Goal: Task Accomplishment & Management: Use online tool/utility

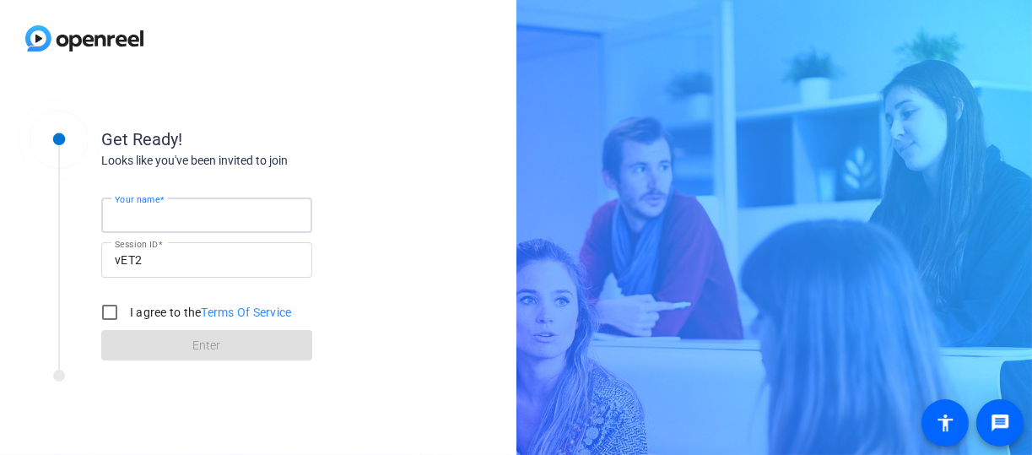
click at [262, 222] on input "Your name" at bounding box center [207, 215] width 184 height 20
type input "[PERSON_NAME]"
click at [114, 308] on input "I agree to the Terms Of Service" at bounding box center [110, 312] width 34 height 34
checkbox input "true"
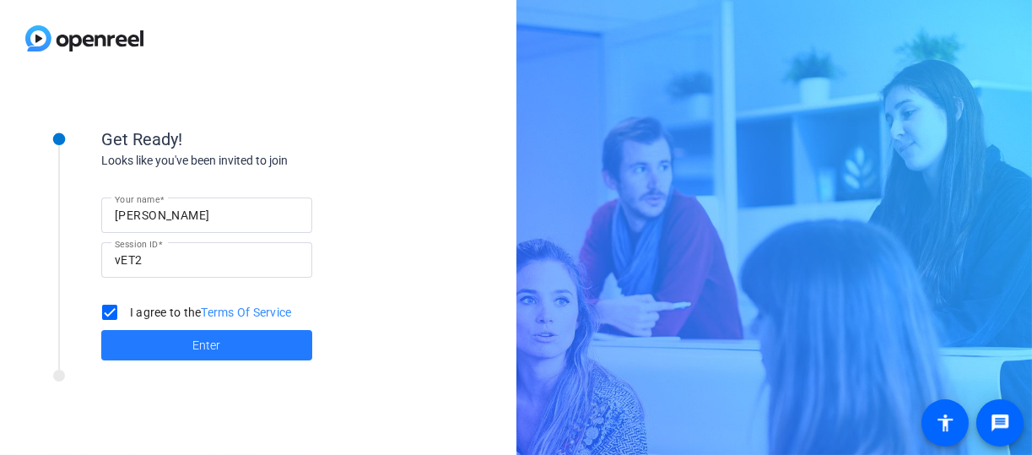
click at [174, 341] on span at bounding box center [206, 345] width 211 height 40
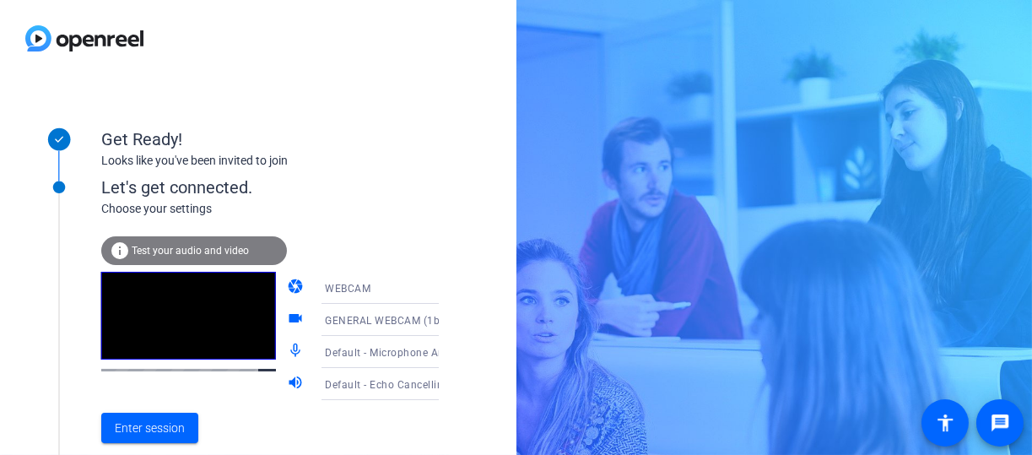
click at [385, 323] on span "GENERAL WEBCAM (1b3f:2247)" at bounding box center [403, 319] width 157 height 13
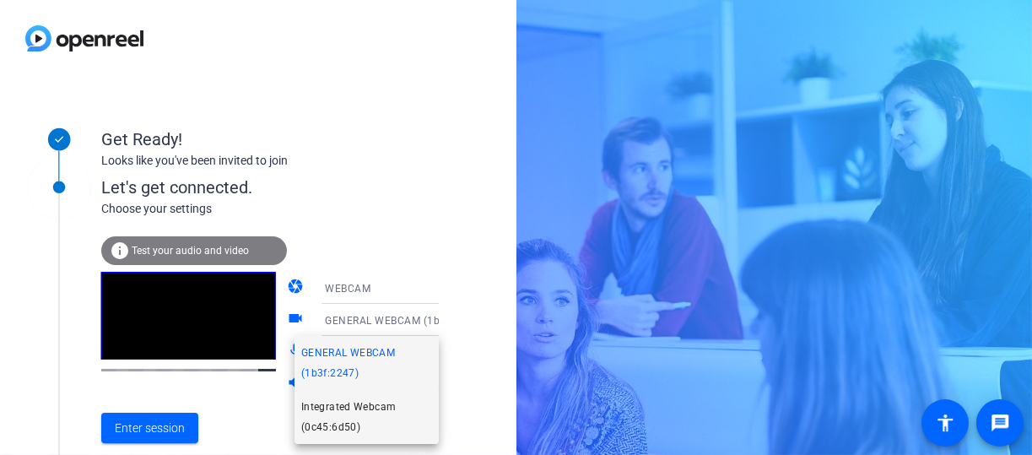
click at [338, 415] on span "Integrated Webcam (0c45:6d50)" at bounding box center [366, 416] width 131 height 40
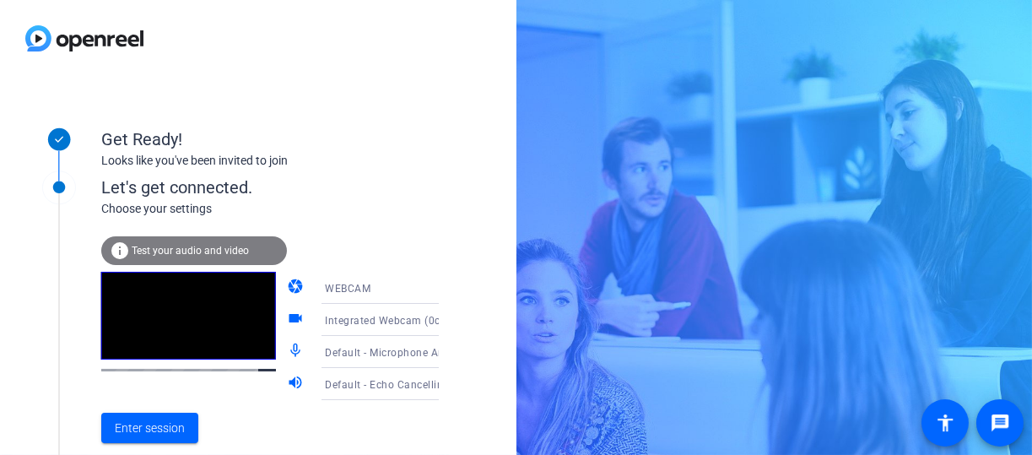
click at [445, 347] on icon at bounding box center [455, 352] width 20 height 20
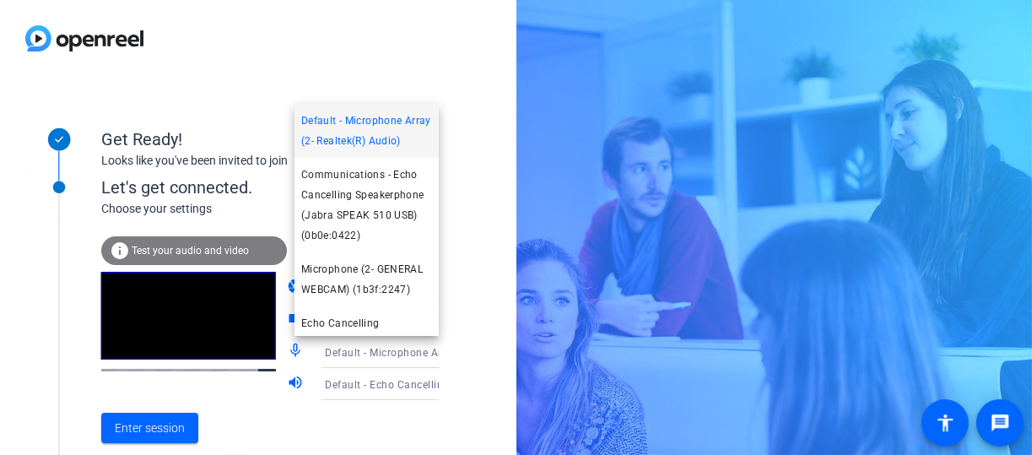
click at [412, 347] on div at bounding box center [516, 227] width 1032 height 455
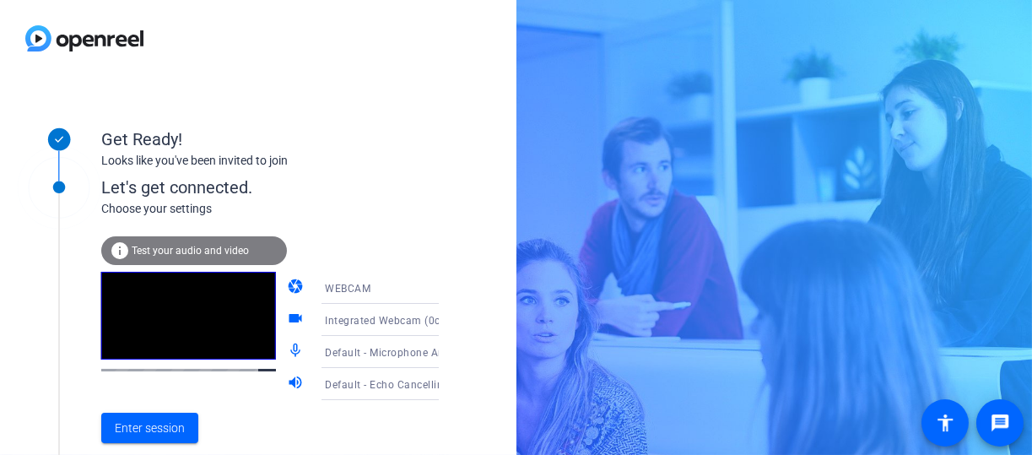
click at [445, 353] on icon at bounding box center [455, 352] width 20 height 20
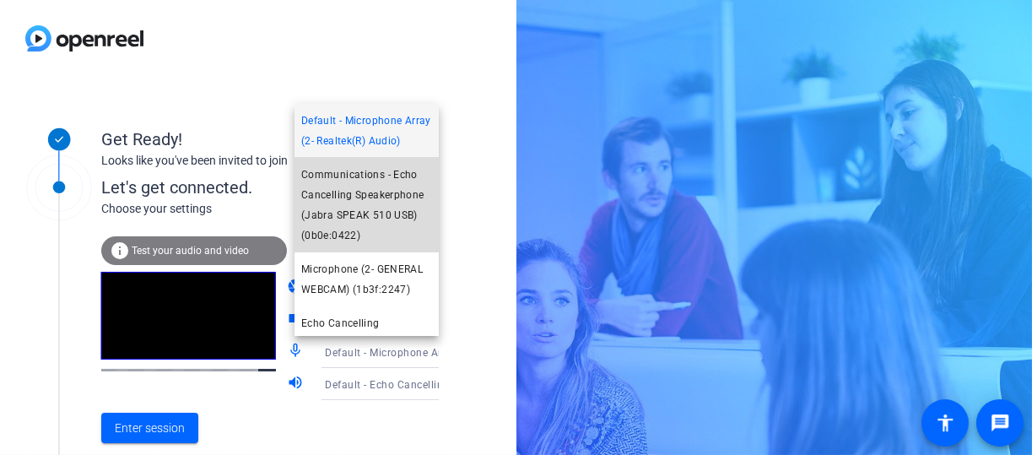
click at [383, 213] on span "Communications - Echo Cancelling Speakerphone (Jabra SPEAK 510 USB) (0b0e:0422)" at bounding box center [366, 204] width 131 height 81
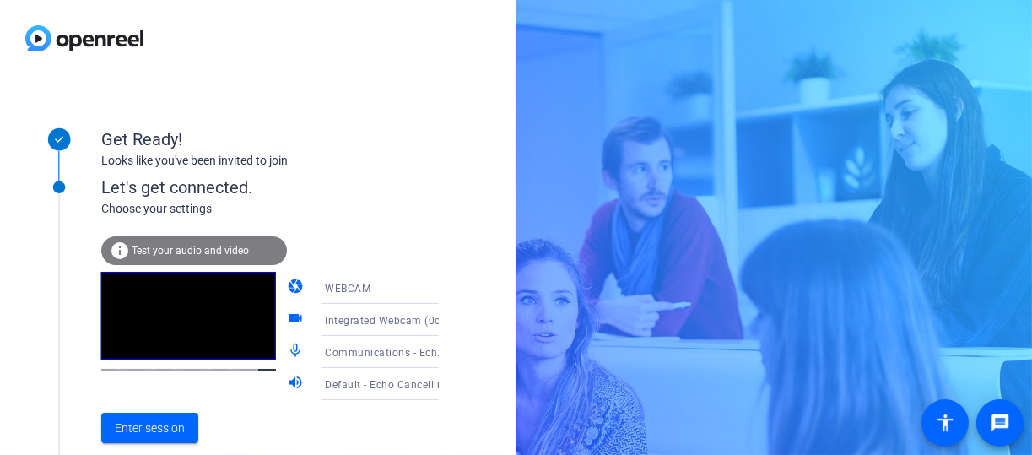
click at [244, 250] on span "Test your audio and video" at bounding box center [190, 251] width 117 height 12
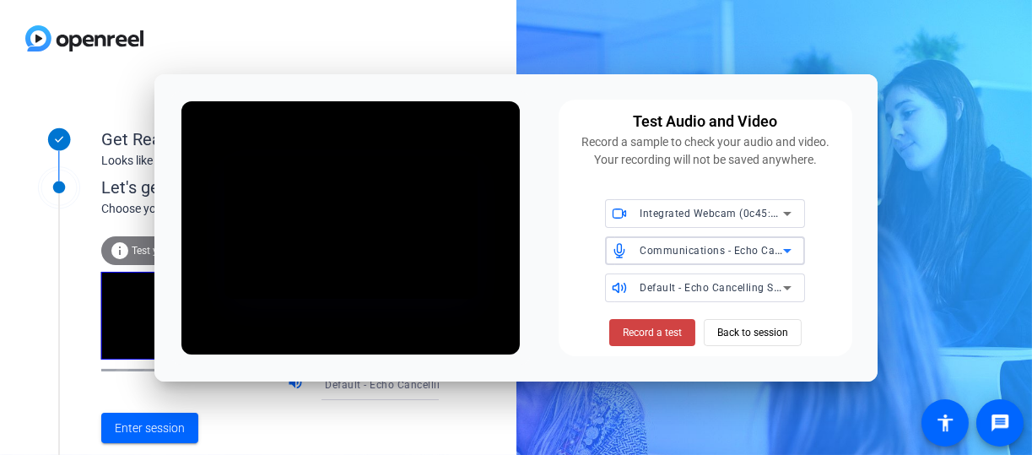
click at [699, 260] on div "Communications - Echo Cancelling Speakerphone (Jabra SPEAK 510 USB) (0b0e:0422)" at bounding box center [710, 250] width 143 height 21
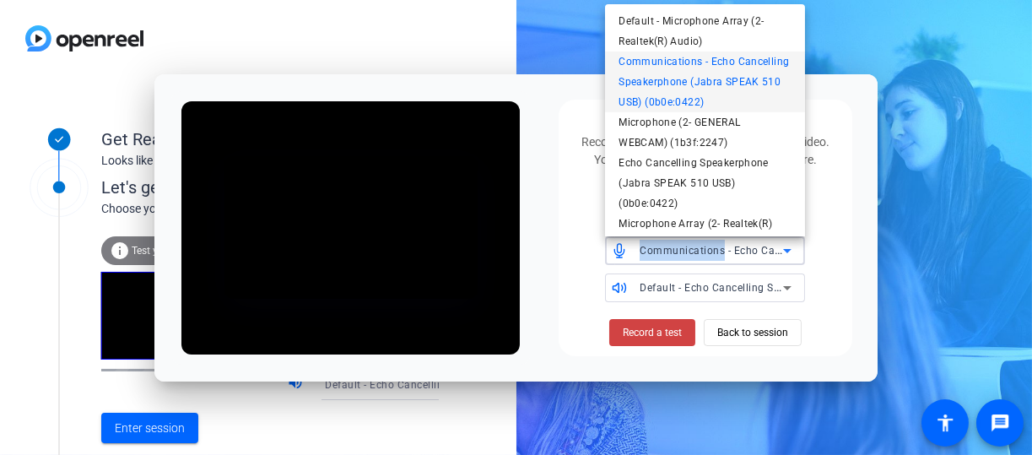
click at [699, 260] on div "Test Audio and Video Record a sample to check your audio and video. Your record…" at bounding box center [516, 227] width 1032 height 455
click at [699, 260] on div at bounding box center [516, 227] width 1032 height 455
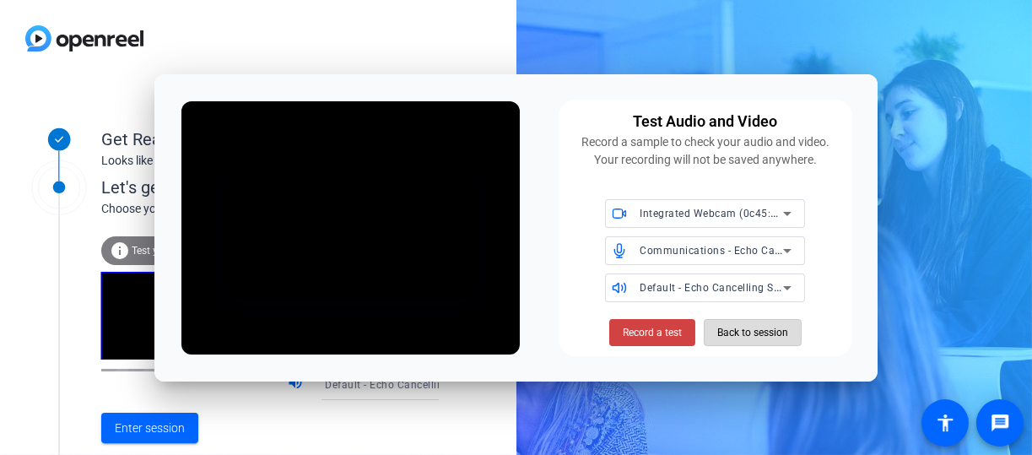
click at [731, 320] on span "Back to session" at bounding box center [752, 332] width 71 height 32
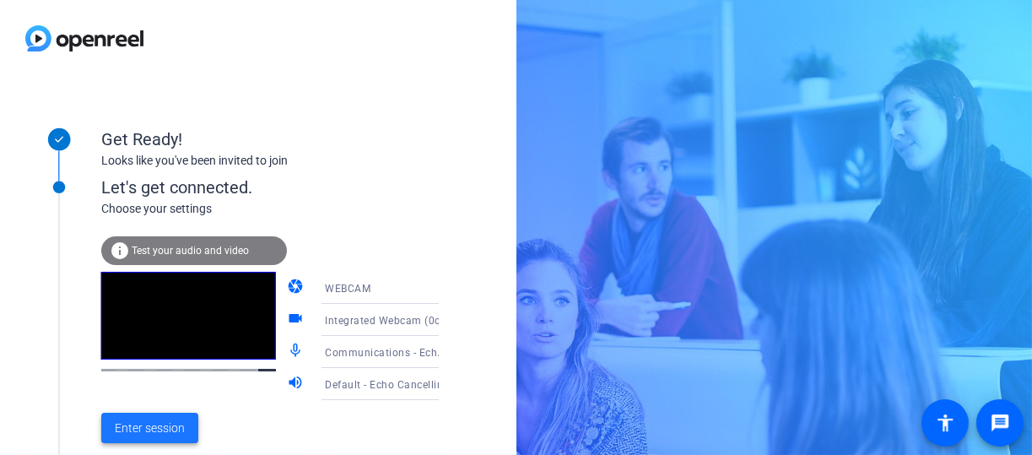
click at [159, 417] on span at bounding box center [149, 427] width 97 height 40
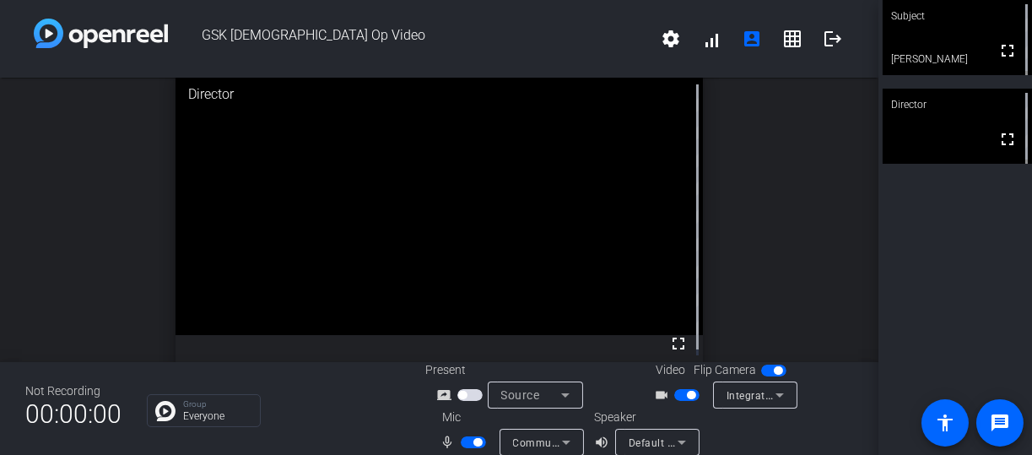
click at [687, 392] on span "button" at bounding box center [691, 395] width 8 height 8
click at [477, 436] on span "button" at bounding box center [473, 442] width 25 height 12
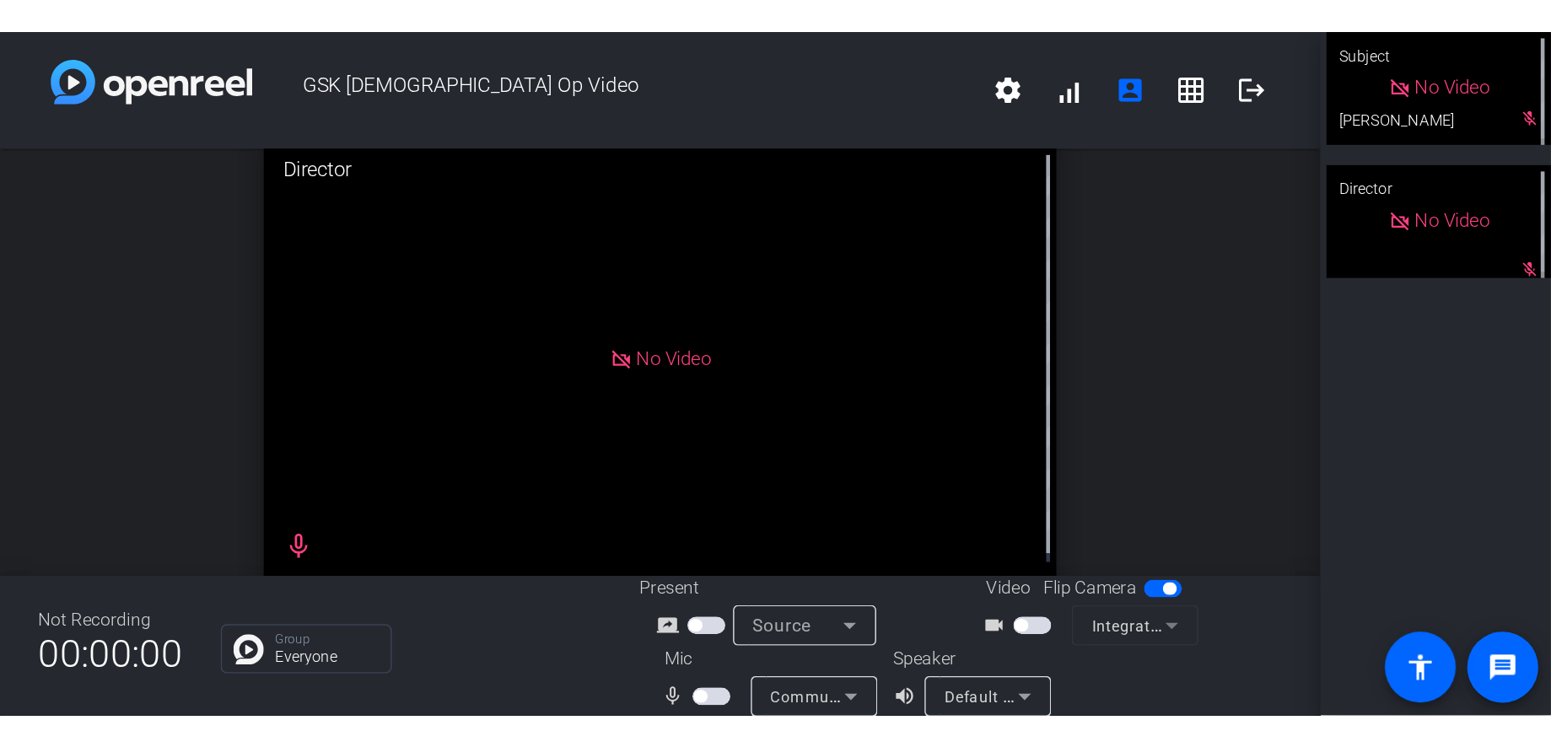
scroll to position [3, 0]
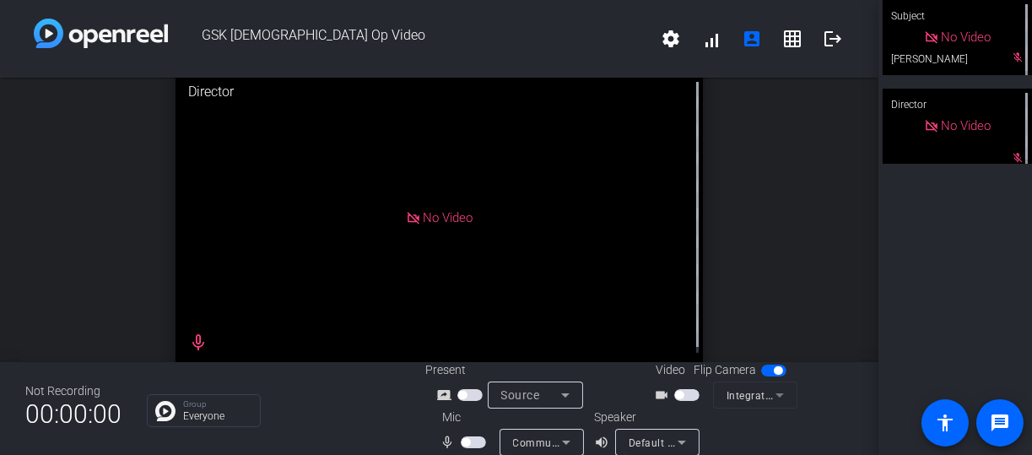
click at [774, 372] on span "button" at bounding box center [778, 370] width 8 height 8
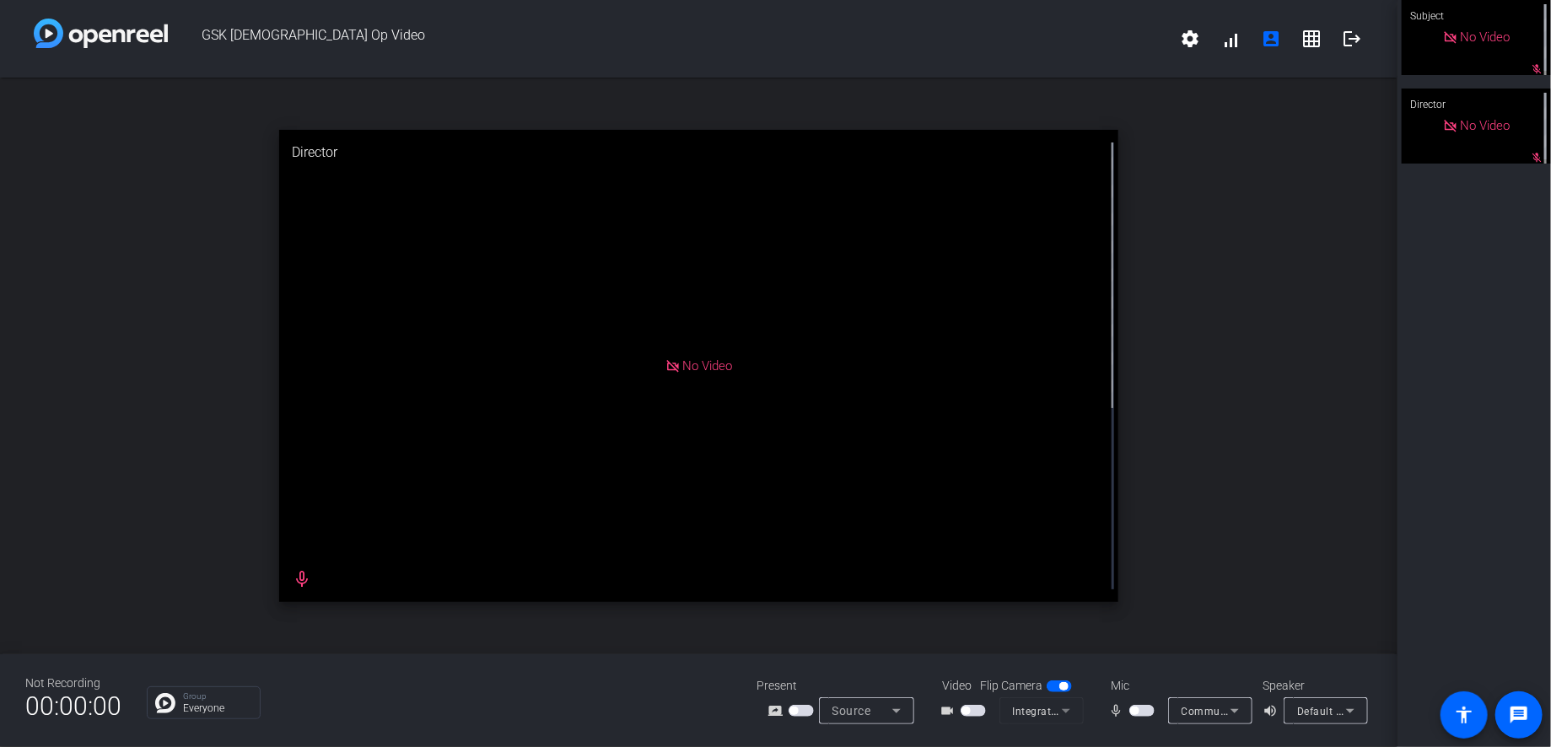
scroll to position [0, 0]
